Goal: Information Seeking & Learning: Compare options

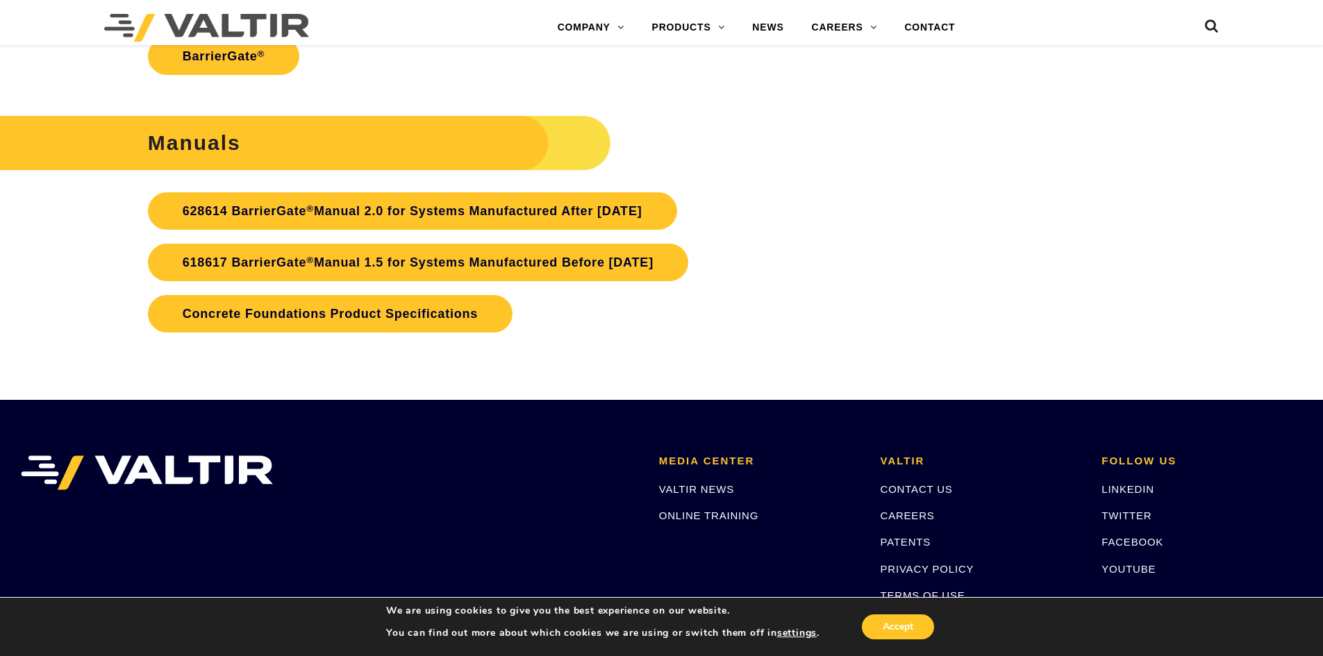
scroll to position [3494, 0]
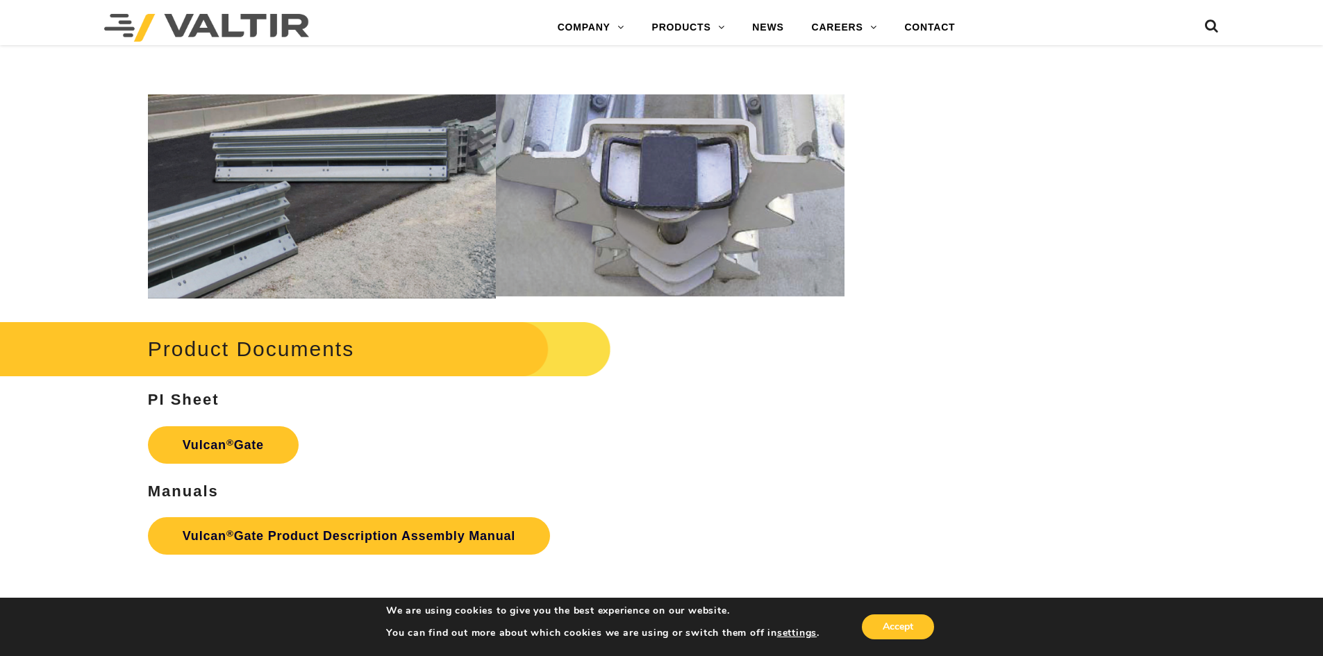
scroll to position [1478, 0]
